Goal: Transaction & Acquisition: Purchase product/service

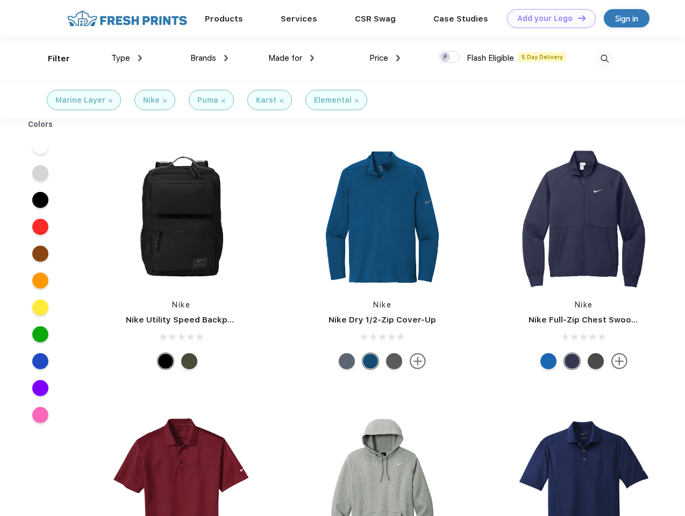
click at [547, 18] on link "Add your Logo Design Tool" at bounding box center [551, 18] width 89 height 19
click at [0, 0] on div "Design Tool" at bounding box center [0, 0] width 0 height 0
click at [577, 18] on link "Add your Logo Design Tool" at bounding box center [551, 18] width 89 height 19
click at [52, 59] on div "Filter" at bounding box center [59, 59] width 22 height 12
click at [127, 58] on span "Type" at bounding box center [120, 58] width 19 height 10
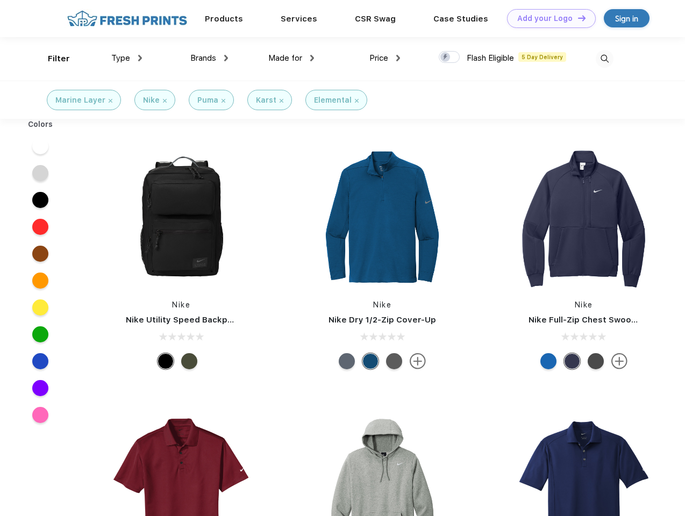
click at [209, 58] on span "Brands" at bounding box center [203, 58] width 26 height 10
click at [291, 58] on span "Made for" at bounding box center [285, 58] width 34 height 10
click at [385, 58] on span "Price" at bounding box center [378, 58] width 19 height 10
click at [450, 58] on div at bounding box center [449, 57] width 21 height 12
click at [446, 58] on input "checkbox" at bounding box center [442, 54] width 7 height 7
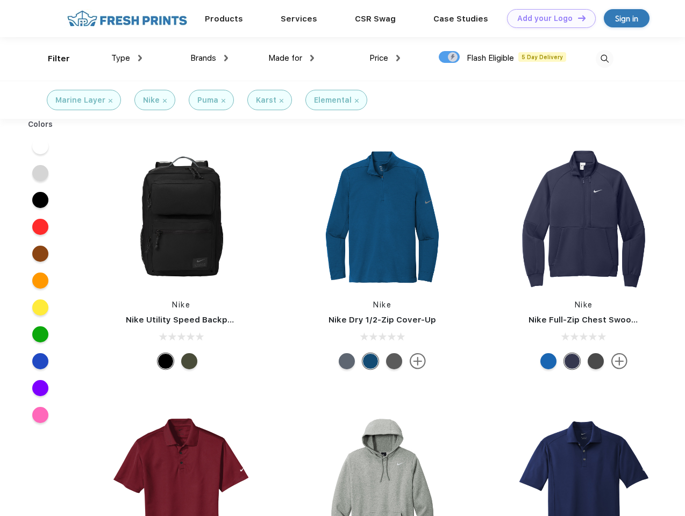
click at [604, 59] on img at bounding box center [605, 59] width 18 height 18
